Goal: Task Accomplishment & Management: Use online tool/utility

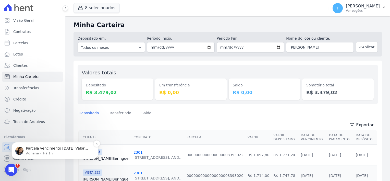
click at [36, 154] on p "Adriane • Há 1h" at bounding box center [59, 153] width 66 height 5
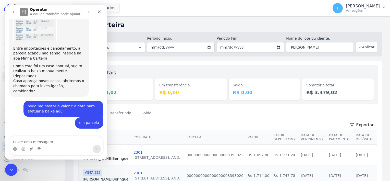
scroll to position [488, 0]
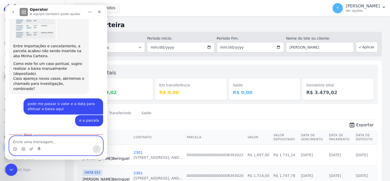
click at [44, 142] on textarea "Envie uma mensagem..." at bounding box center [55, 140] width 93 height 9
type textarea "vou efetuar a baixa"
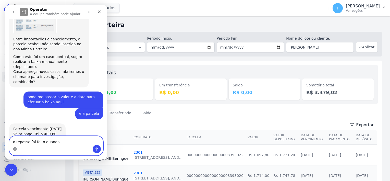
type textarea "o repasse foi feito quando?"
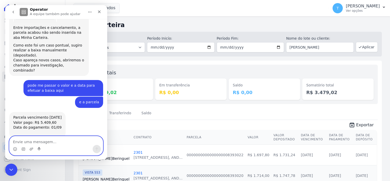
click at [72, 143] on textarea "Envie uma mensagem..." at bounding box center [55, 140] width 93 height 9
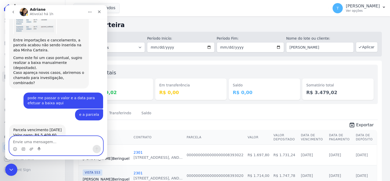
scroll to position [455, 0]
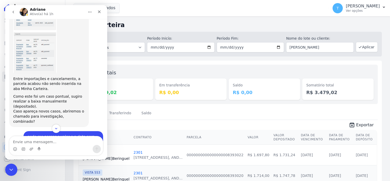
click at [10, 12] on button "go back" at bounding box center [13, 12] width 10 height 10
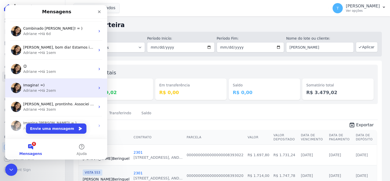
scroll to position [0, 0]
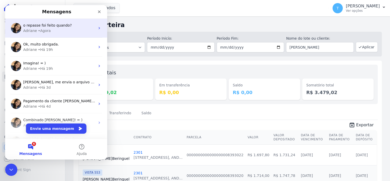
click at [47, 31] on div "• Agora" at bounding box center [44, 30] width 13 height 5
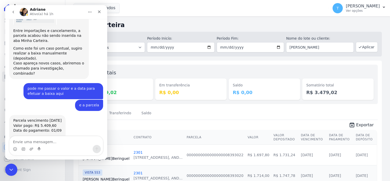
scroll to position [506, 0]
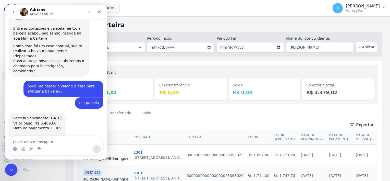
click at [11, 12] on button "go back" at bounding box center [13, 12] width 10 height 10
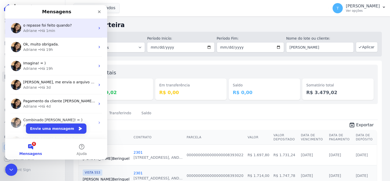
click at [44, 30] on div "• Há 1min" at bounding box center [46, 30] width 17 height 5
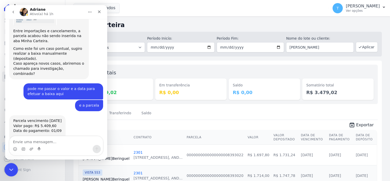
scroll to position [506, 0]
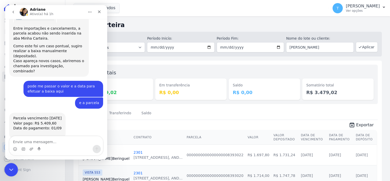
click at [10, 171] on icon "Encerramento do Messenger da Intercom" at bounding box center [10, 169] width 6 height 6
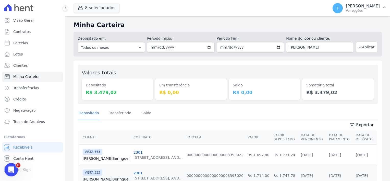
click at [10, 167] on icon "Abertura do Messenger da Intercom" at bounding box center [10, 169] width 8 height 8
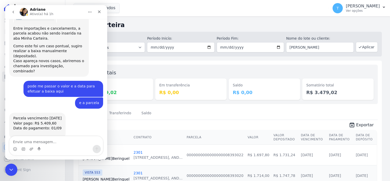
drag, startPoint x: 56, startPoint y: 127, endPoint x: 36, endPoint y: 114, distance: 23.6
click at [36, 148] on div "vou efetuar a baixa Thayna • Há 1min" at bounding box center [56, 154] width 94 height 12
click at [14, 11] on icon "go back" at bounding box center [13, 12] width 4 height 4
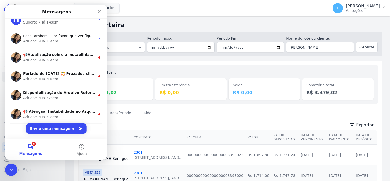
scroll to position [467, 0]
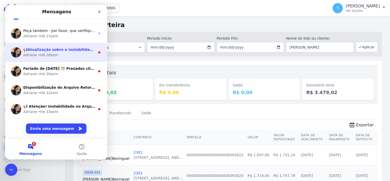
click at [49, 59] on div "📢Atualização sobre a instabilidade na emissão de cobrança. Informamos que a com…" at bounding box center [56, 52] width 102 height 19
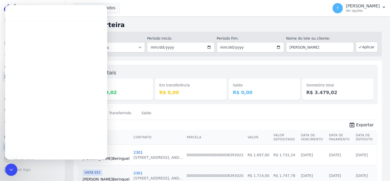
scroll to position [446, 0]
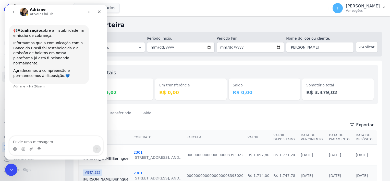
click at [14, 10] on icon "go back" at bounding box center [13, 12] width 4 height 4
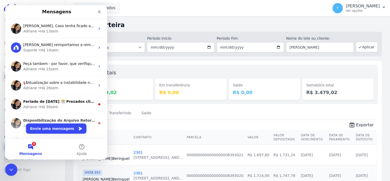
scroll to position [467, 0]
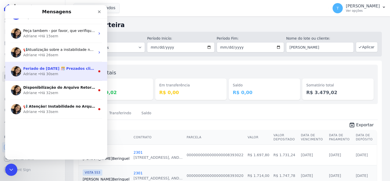
scroll to position [446, 0]
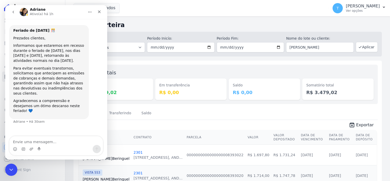
click at [14, 11] on icon "go back" at bounding box center [13, 12] width 4 height 4
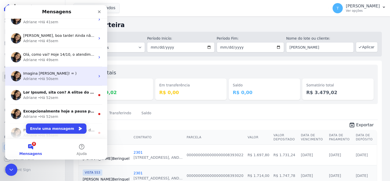
scroll to position [612, 0]
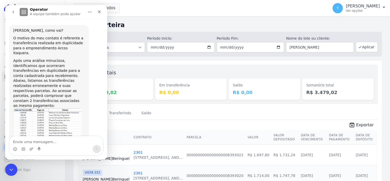
scroll to position [0, 0]
click at [13, 10] on icon "go back" at bounding box center [13, 12] width 4 height 4
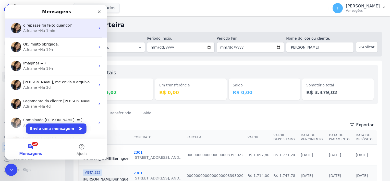
click at [60, 33] on div "Adriane • Há 1min" at bounding box center [59, 30] width 72 height 5
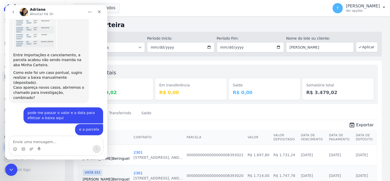
scroll to position [506, 0]
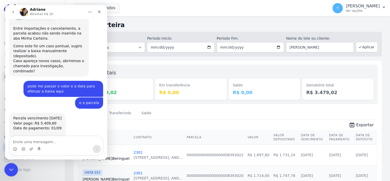
click at [6, 165] on div "Encerramento do Messenger da Intercom" at bounding box center [10, 168] width 12 height 12
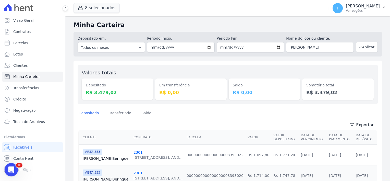
click at [15, 169] on div "Abertura do Messenger da Intercom" at bounding box center [10, 168] width 17 height 17
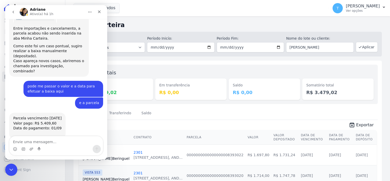
click at [14, 12] on icon "go back" at bounding box center [13, 12] width 4 height 4
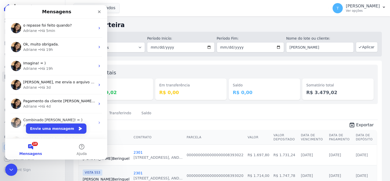
scroll to position [0, 0]
click at [6, 166] on div "Encerramento do Messenger da Intercom" at bounding box center [10, 168] width 12 height 12
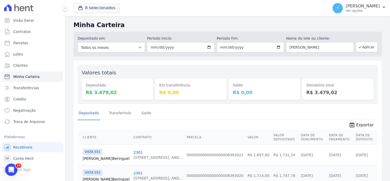
drag, startPoint x: 340, startPoint y: 49, endPoint x: 259, endPoint y: 52, distance: 80.9
click at [259, 52] on div "Depositado em: Todos os meses Julho/2017 Agosto/2017 Setembro/2017 Outubro/2017…" at bounding box center [227, 44] width 308 height 25
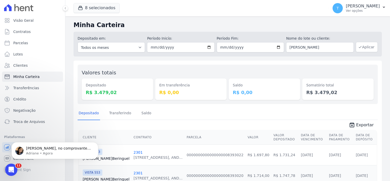
type input "Barbara Coelho Stockmann"
click at [362, 47] on button "Aplicar" at bounding box center [367, 47] width 22 height 10
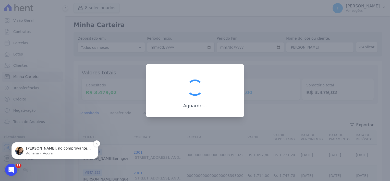
click at [41, 148] on p "Thayna, no comprovante de transferência enviado, contem as informações sobre a …" at bounding box center [59, 148] width 66 height 5
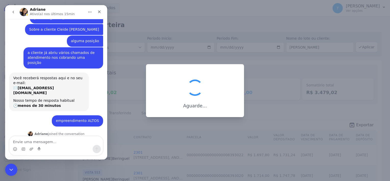
scroll to position [1, 0]
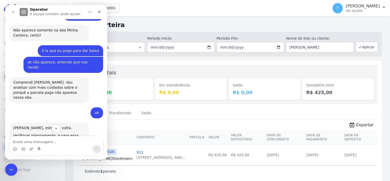
scroll to position [302, 0]
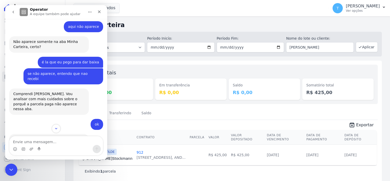
click at [15, 15] on button "go back" at bounding box center [13, 12] width 10 height 10
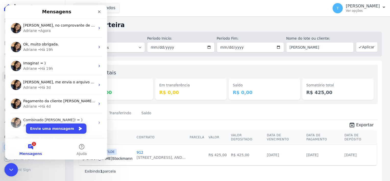
click at [10, 168] on icon "Encerramento do Messenger da Intercom" at bounding box center [10, 169] width 6 height 6
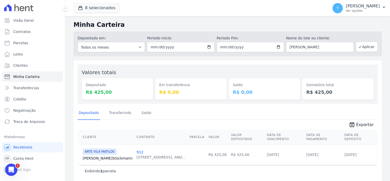
scroll to position [1, 0]
click at [101, 155] on link "[PERSON_NAME] Stockmann" at bounding box center [108, 157] width 50 height 5
click at [23, 44] on span "Parcelas" at bounding box center [20, 42] width 15 height 5
select select
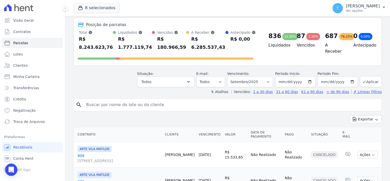
scroll to position [51, 0]
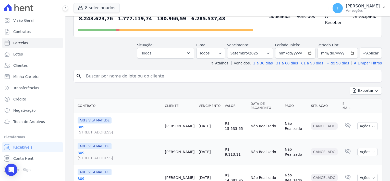
click at [163, 71] on input "search" at bounding box center [231, 76] width 296 height 10
paste input "Rubens José Gentil de Castro"
type input "Rubens José Gentil de Castro"
select select
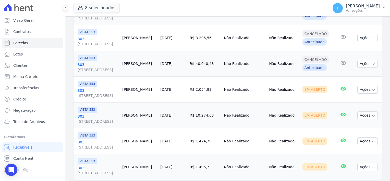
scroll to position [200, 0]
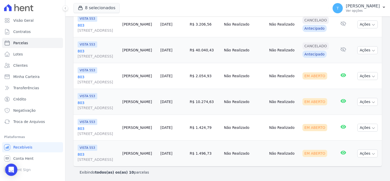
click at [85, 70] on span "VISTA 553" at bounding box center [88, 70] width 20 height 6
click at [81, 79] on span "[STREET_ADDRESS][PERSON_NAME]" at bounding box center [98, 81] width 41 height 5
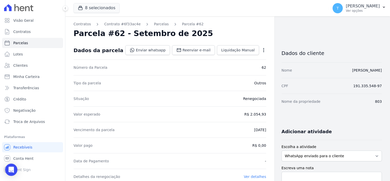
select select
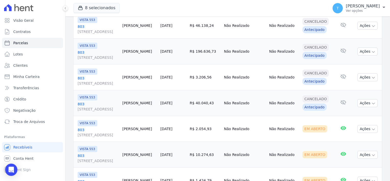
scroll to position [200, 0]
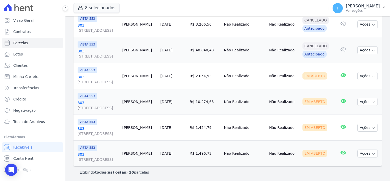
click at [84, 107] on span "[STREET_ADDRESS][PERSON_NAME]" at bounding box center [98, 107] width 41 height 5
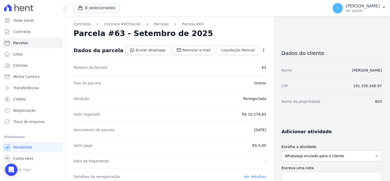
select select
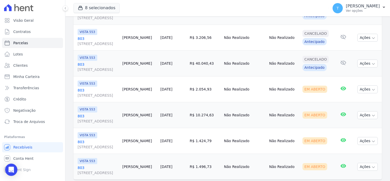
scroll to position [200, 0]
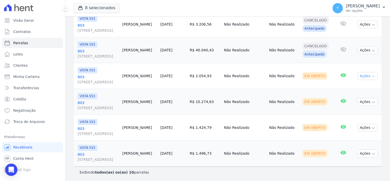
click at [372, 76] on icon "button" at bounding box center [373, 76] width 3 height 1
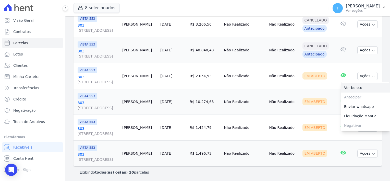
click at [361, 84] on link "Ver boleto" at bounding box center [365, 87] width 49 height 9
click at [300, 92] on td "Não Realizado" at bounding box center [283, 102] width 33 height 26
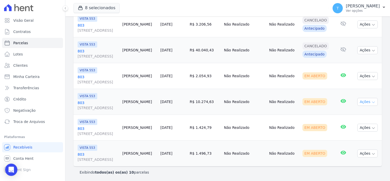
click at [371, 102] on icon "button" at bounding box center [373, 102] width 4 height 4
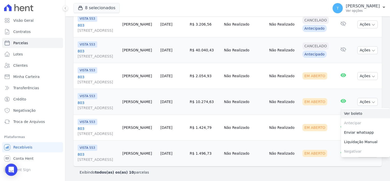
click at [358, 113] on link "Ver boleto" at bounding box center [365, 113] width 49 height 9
click at [81, 127] on link "803 Avenida Angélica, 2248, ANDAR 11, Consolação" at bounding box center [98, 131] width 41 height 10
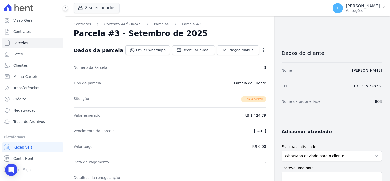
select select
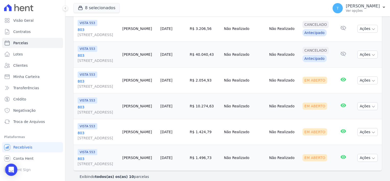
scroll to position [200, 0]
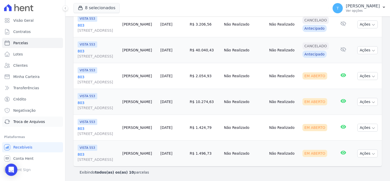
click at [41, 121] on span "Troca de Arquivos" at bounding box center [29, 121] width 32 height 5
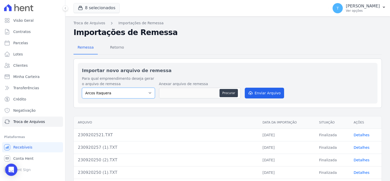
click at [140, 91] on select "[PERSON_NAME] Itaquera [GEOGRAPHIC_DATA][PERSON_NAME] Inspire BOSQUE CLUB ARTE …" at bounding box center [118, 92] width 73 height 11
select select "d58a895b-122e-4f60-b248-6168def9ff2e"
click at [82, 87] on select "[PERSON_NAME] Itaquera [GEOGRAPHIC_DATA][PERSON_NAME] Inspire BOSQUE CLUB ARTE …" at bounding box center [118, 92] width 73 height 11
click at [225, 95] on button "Procurar" at bounding box center [228, 93] width 18 height 8
type input "2309202521 (1).TXT"
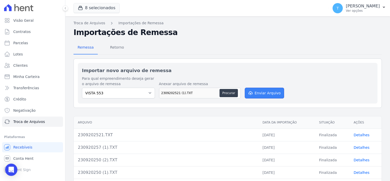
click at [265, 95] on button "Enviar Arquivo" at bounding box center [264, 92] width 39 height 11
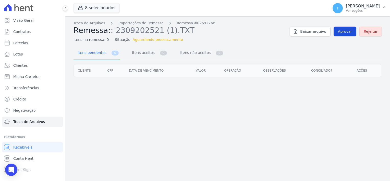
click at [342, 33] on span "Aprovar" at bounding box center [345, 31] width 14 height 5
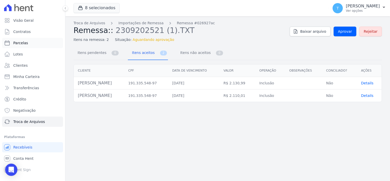
click at [24, 41] on span "Parcelas" at bounding box center [20, 42] width 15 height 5
select select
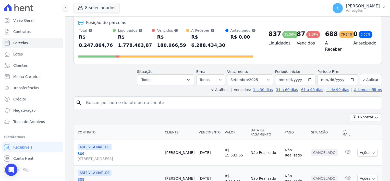
scroll to position [26, 0]
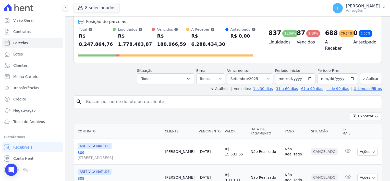
click at [170, 96] on input "search" at bounding box center [231, 101] width 296 height 10
paste input "Rubens José Gentil de Castro"
type input "Rubens José Gentil de Castro"
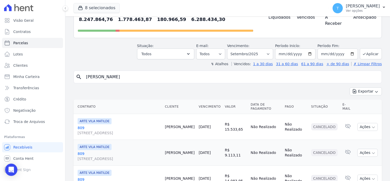
scroll to position [51, 0]
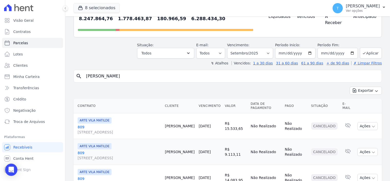
select select
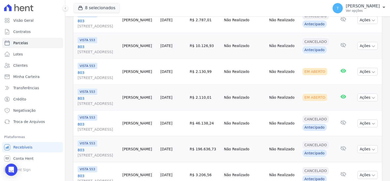
scroll to position [102, 0]
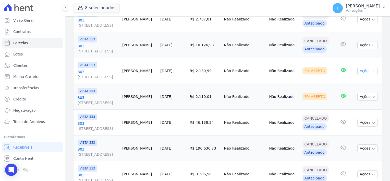
click at [371, 69] on icon "button" at bounding box center [373, 71] width 4 height 4
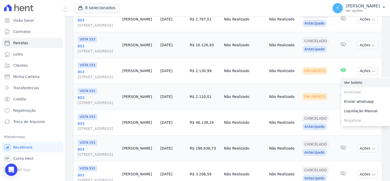
click at [360, 83] on link "Ver boleto" at bounding box center [365, 82] width 49 height 9
click at [295, 86] on td "Não Realizado" at bounding box center [283, 97] width 33 height 26
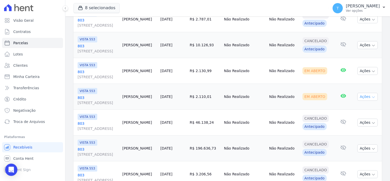
click at [371, 97] on icon "button" at bounding box center [373, 97] width 4 height 4
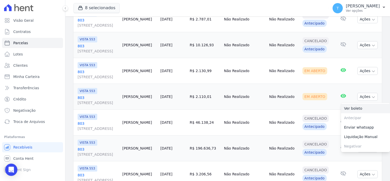
click at [360, 106] on link "Ver boleto" at bounding box center [365, 108] width 49 height 9
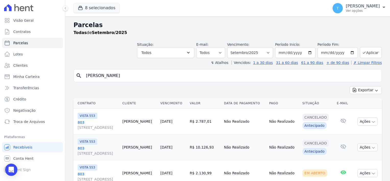
scroll to position [0, 0]
click at [306, 52] on input "[DATE]" at bounding box center [295, 52] width 40 height 11
click at [309, 54] on input "[DATE]" at bounding box center [295, 52] width 40 height 11
type input "2025-10-01"
click at [341, 52] on input "[DATE]" at bounding box center [337, 52] width 40 height 11
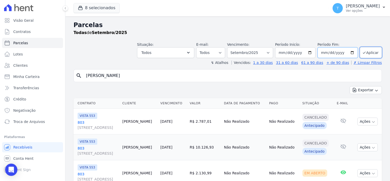
click at [348, 52] on input "[DATE]" at bounding box center [337, 52] width 40 height 11
type input "2025-10-30"
click at [365, 54] on button "Aplicar" at bounding box center [371, 52] width 22 height 11
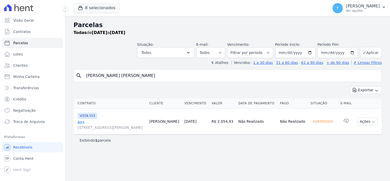
select select
click at [375, 121] on icon "button" at bounding box center [373, 122] width 4 height 4
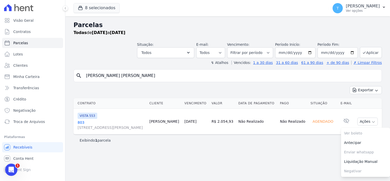
click at [299, 151] on div "Parcelas Todas de 01/10/2025 a 30/10/2025 Situação: Agendado Em Aberto Pago Pro…" at bounding box center [227, 98] width 324 height 164
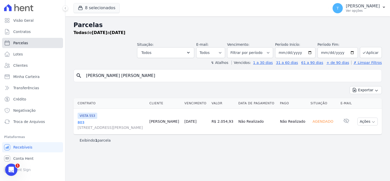
click at [27, 43] on link "Parcelas" at bounding box center [32, 43] width 61 height 10
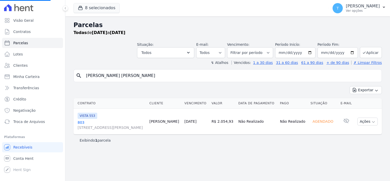
drag, startPoint x: 159, startPoint y: 77, endPoint x: 80, endPoint y: 77, distance: 79.6
click at [80, 77] on div "search Rubens José Gentil de Castro" at bounding box center [227, 75] width 308 height 13
paste input "Guilherme Henrique de Oliveira dos Reis"
type input "Guilherme Henrique de Oliveira dos Reis"
select select
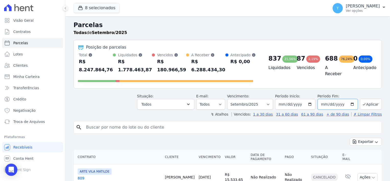
click at [349, 99] on input "[DATE]" at bounding box center [337, 104] width 40 height 11
type input "2025-12-30"
click at [365, 99] on button "Aplicar" at bounding box center [371, 103] width 22 height 11
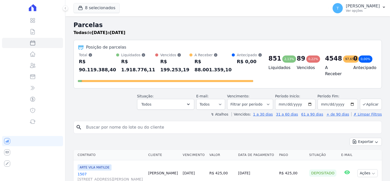
select select
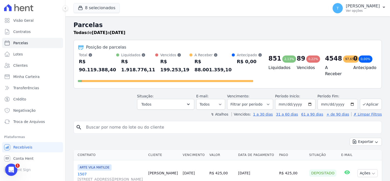
click at [109, 122] on input "search" at bounding box center [231, 127] width 296 height 10
paste input "Guilherme Henrique de Oliveira dos Reis"
type input "Guilherme Henrique de Oliveira dos Reis"
select select
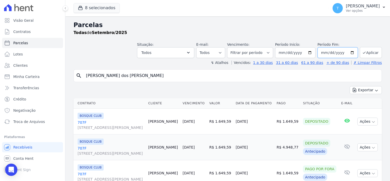
click at [349, 52] on input "[DATE]" at bounding box center [337, 52] width 40 height 11
type input "2026-04-28"
click at [365, 56] on button "Aplicar" at bounding box center [371, 52] width 22 height 11
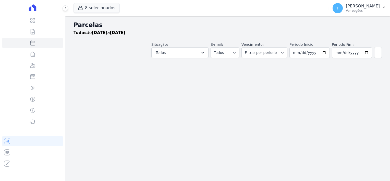
select select
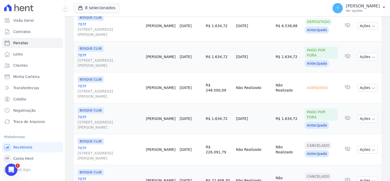
scroll to position [226, 0]
click at [26, 122] on span "Troca de Arquivos" at bounding box center [29, 121] width 32 height 5
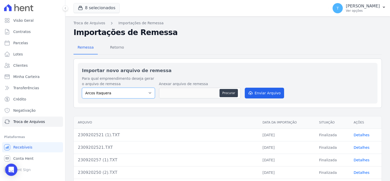
click at [129, 95] on select "[PERSON_NAME] Itaquera [GEOGRAPHIC_DATA][PERSON_NAME] Inspire BOSQUE CLUB ARTE …" at bounding box center [118, 92] width 73 height 11
select select "798d34ef-1a76-4a01-aecd-278a2202ade3"
click at [82, 87] on select "[PERSON_NAME] Itaquera [GEOGRAPHIC_DATA][PERSON_NAME] Inspire BOSQUE CLUB ARTE …" at bounding box center [118, 92] width 73 height 11
click at [227, 94] on button "Procurar" at bounding box center [228, 93] width 18 height 8
type input "230920257 (2).TXT"
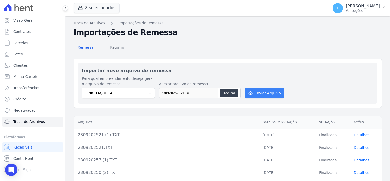
click at [251, 94] on button "Enviar Arquivo" at bounding box center [264, 92] width 39 height 11
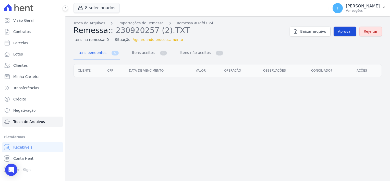
click at [343, 33] on span "Aprovar" at bounding box center [345, 31] width 14 height 5
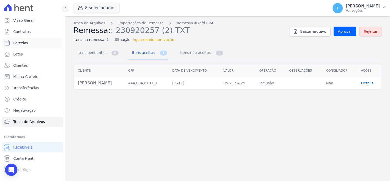
click at [21, 45] on span "Parcelas" at bounding box center [20, 42] width 15 height 5
select select
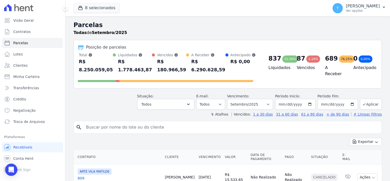
click at [144, 122] on input "search" at bounding box center [231, 127] width 296 height 10
paste input "[PERSON_NAME]"
type input "[PERSON_NAME]"
select select
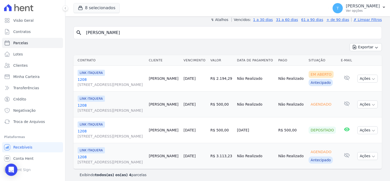
scroll to position [46, 0]
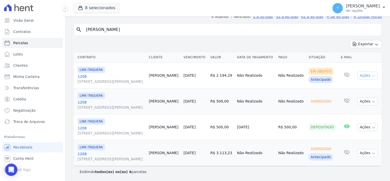
click at [371, 76] on icon "button" at bounding box center [373, 76] width 4 height 4
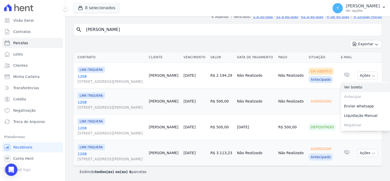
click at [360, 86] on link "Ver boleto" at bounding box center [365, 86] width 49 height 9
